Goal: Information Seeking & Learning: Understand process/instructions

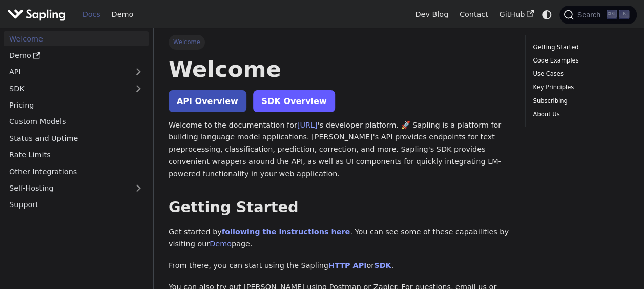
click at [269, 96] on link "SDK Overview" at bounding box center [293, 101] width 81 height 22
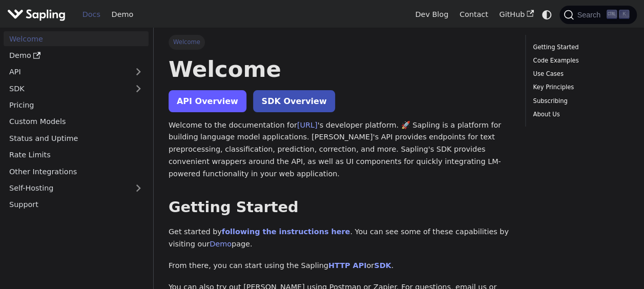
click at [219, 109] on link "API Overview" at bounding box center [208, 101] width 78 height 22
click at [254, 142] on p "Welcome to the documentation for [URL] 's developer platform. 🚀 Sapling is a pl…" at bounding box center [340, 149] width 342 height 61
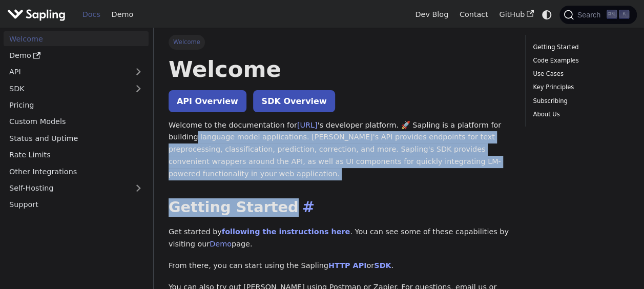
drag, startPoint x: 513, startPoint y: 121, endPoint x: 290, endPoint y: 194, distance: 234.9
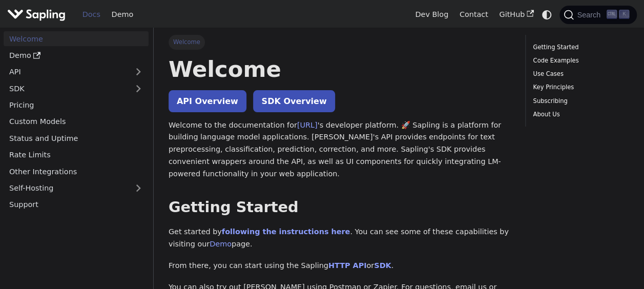
click at [55, 35] on link "Welcome" at bounding box center [76, 38] width 145 height 15
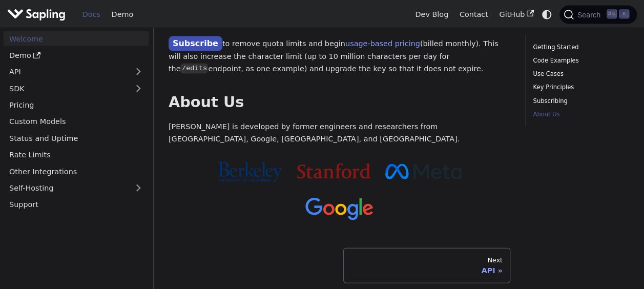
scroll to position [1025, 0]
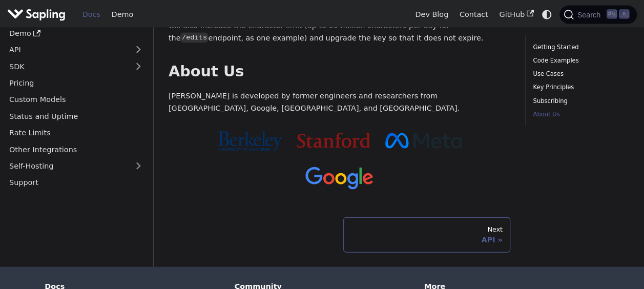
click at [416, 217] on link "Next API" at bounding box center [426, 234] width 167 height 35
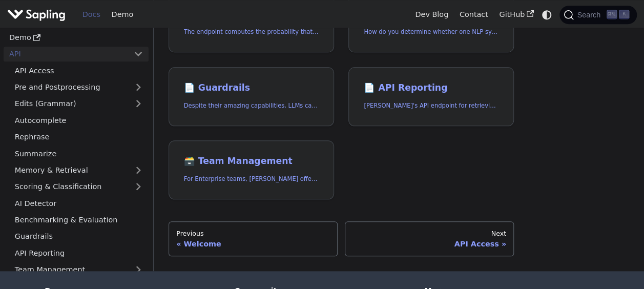
scroll to position [406, 0]
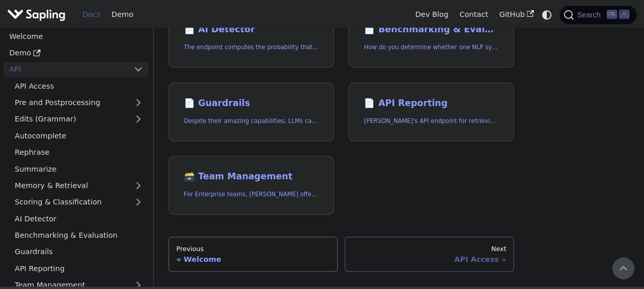
click at [415, 255] on div "API Access" at bounding box center [429, 259] width 153 height 9
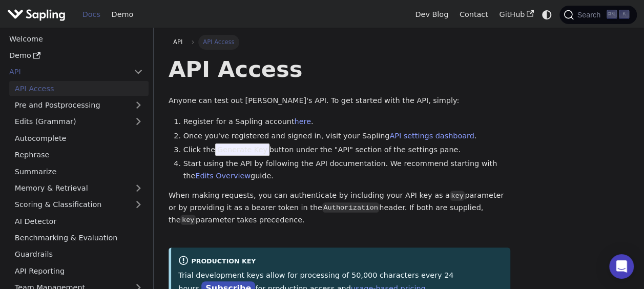
click at [238, 152] on span "Generate Key" at bounding box center [242, 149] width 54 height 12
click at [242, 149] on span "Generate Key" at bounding box center [242, 149] width 54 height 12
click at [112, 49] on link "Demo" at bounding box center [76, 55] width 145 height 15
